Goal: Answer question/provide support

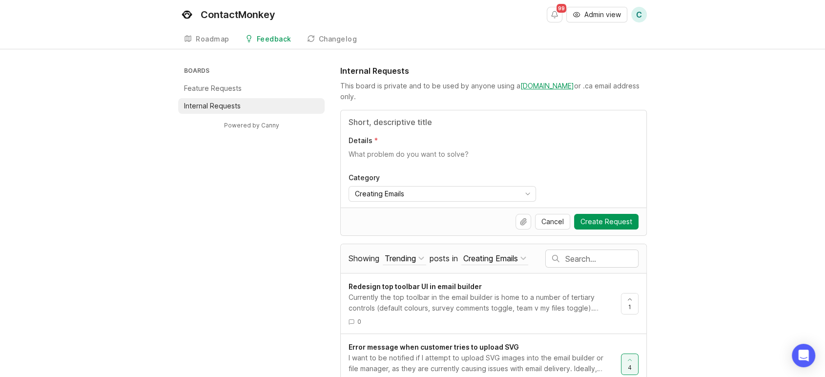
drag, startPoint x: 212, startPoint y: 92, endPoint x: 371, endPoint y: 63, distance: 162.1
click at [212, 92] on p "Feature Requests" at bounding box center [213, 88] width 58 height 10
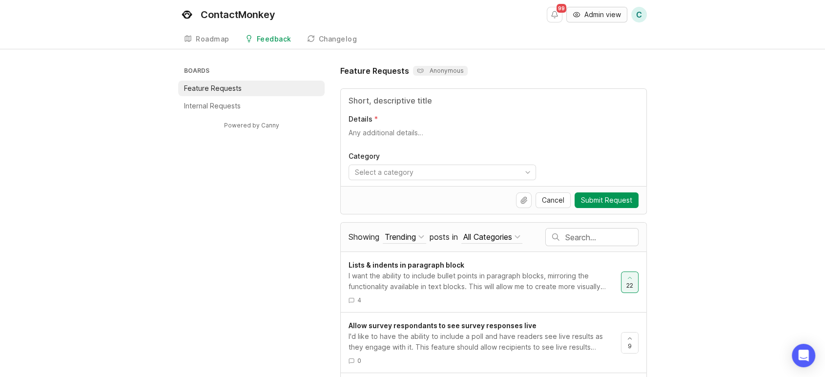
click at [612, 13] on span "Admin view" at bounding box center [602, 15] width 37 height 10
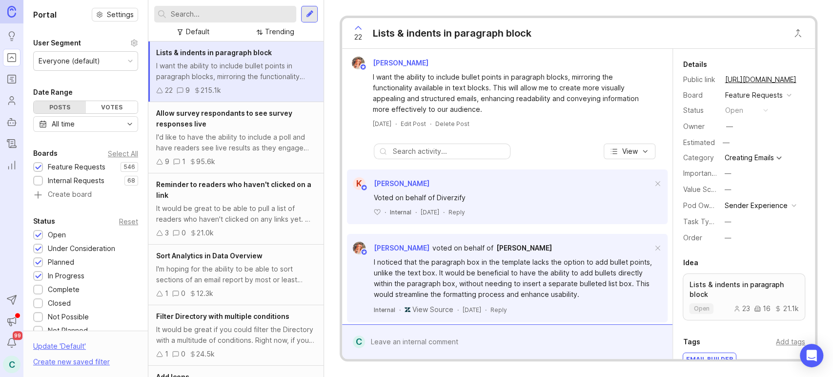
click at [238, 15] on input "text" at bounding box center [232, 14] width 122 height 11
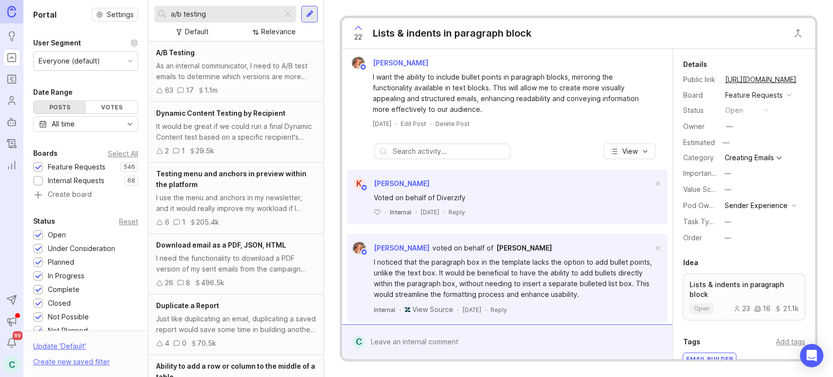
type input "a/b testing"
click at [256, 74] on div "As an internal communicator, I need to A/B test emails to determine which versi…" at bounding box center [236, 71] width 160 height 21
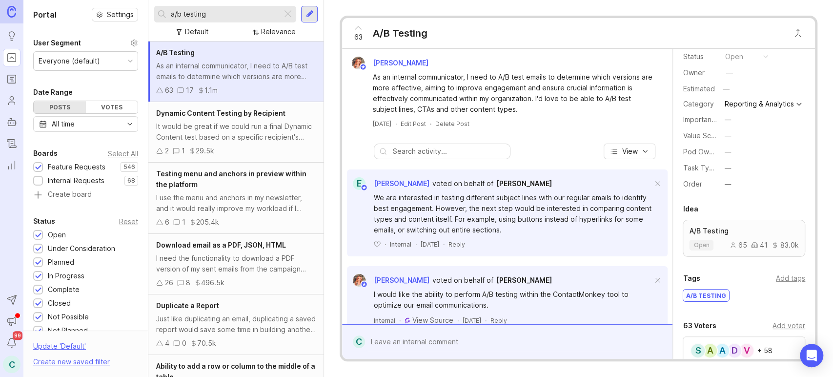
scroll to position [108, 0]
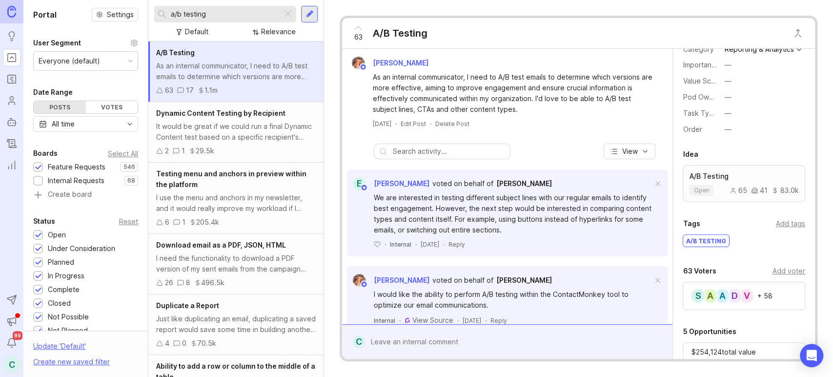
click at [778, 274] on div "Add voter" at bounding box center [789, 271] width 33 height 11
click at [728, 297] on input "text" at bounding box center [744, 291] width 110 height 11
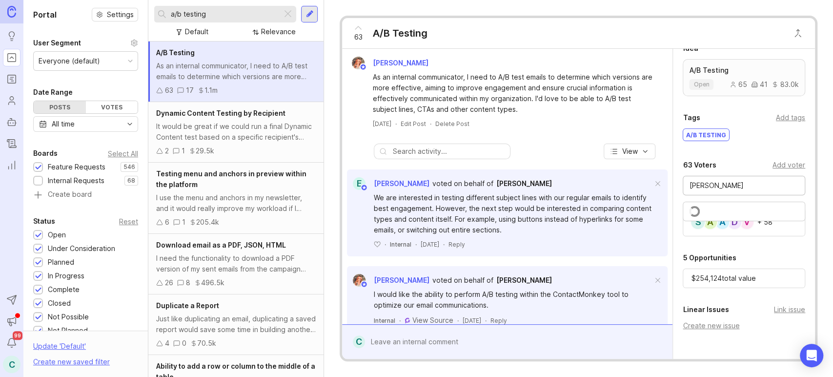
scroll to position [217, 0]
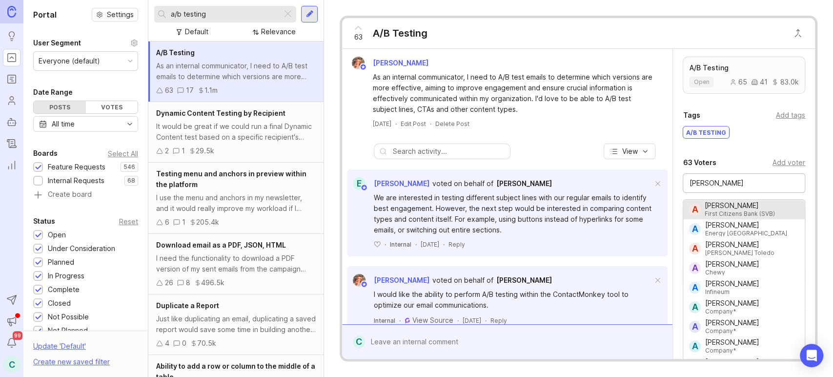
type input "[PERSON_NAME]"
